Goal: Task Accomplishment & Management: Manage account settings

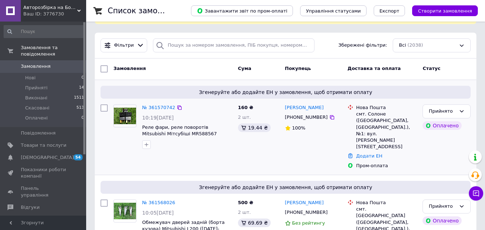
scroll to position [179, 0]
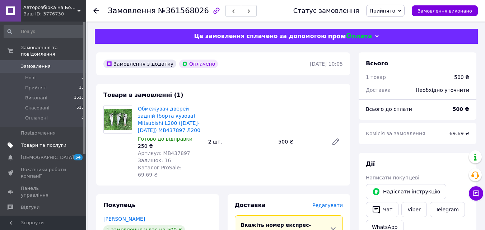
click at [46, 142] on span "Товари та послуги" at bounding box center [44, 145] width 46 height 6
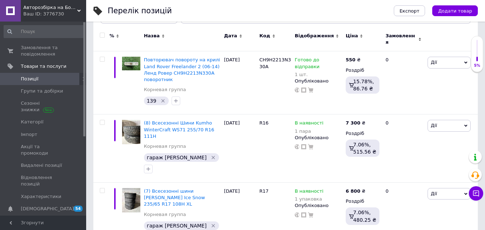
scroll to position [108, 0]
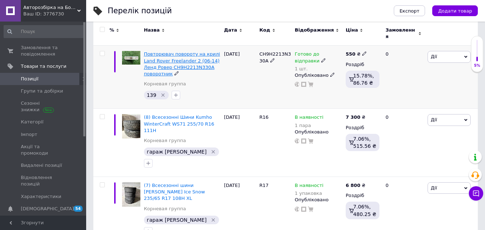
click at [173, 57] on span "Повторювач повороту на крилі Land Rover Freelander 2 (06-14) Ленд Ровер CH9H221…" at bounding box center [182, 63] width 76 height 25
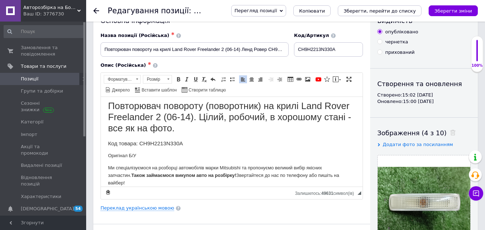
scroll to position [36, 0]
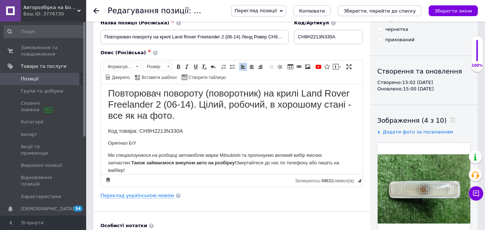
drag, startPoint x: 200, startPoint y: 109, endPoint x: 444, endPoint y: 286, distance: 301.3
click at [343, 181] on html "Повторювач повороту (поворотник) на крилі Land Rover Freelander 2 (06-14). Ціли…" at bounding box center [232, 130] width 262 height 101
